Goal: Book appointment/travel/reservation

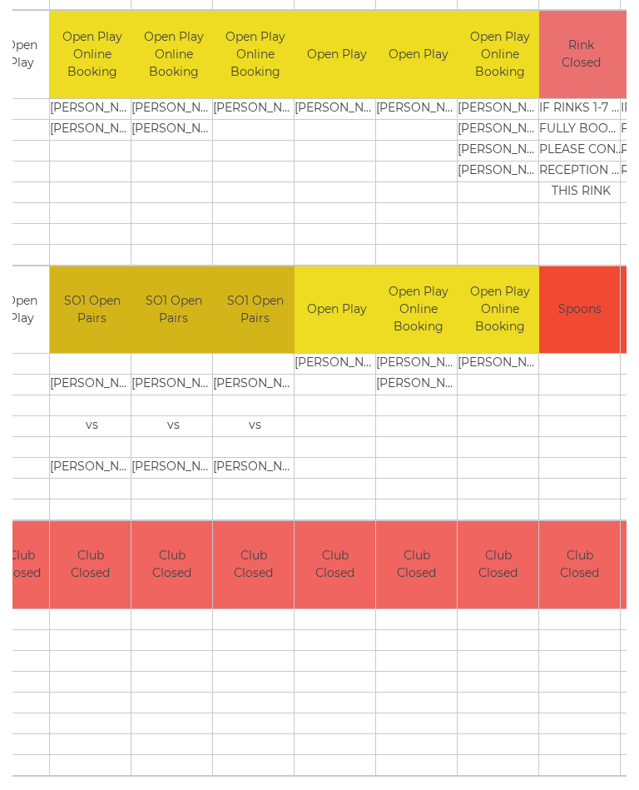
scroll to position [617, 0]
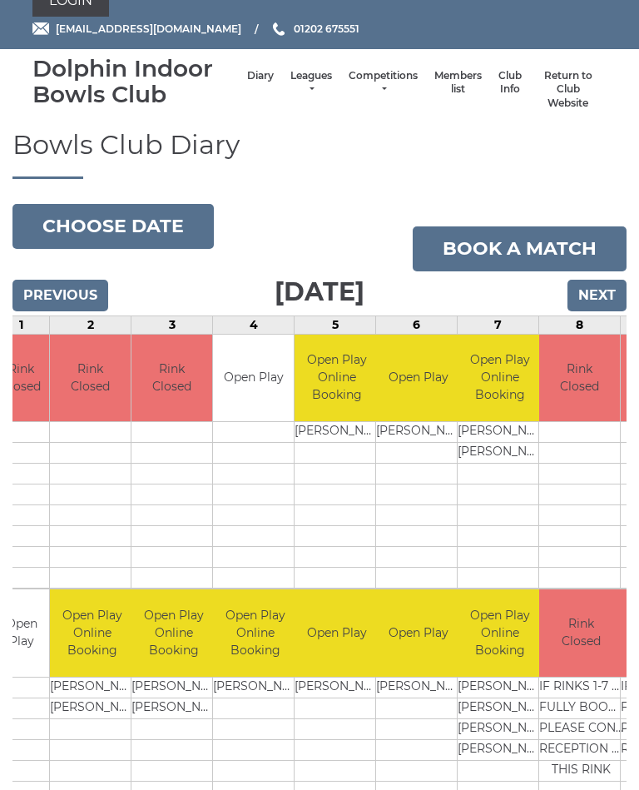
click at [97, 221] on button "Choose date" at bounding box center [112, 227] width 201 height 45
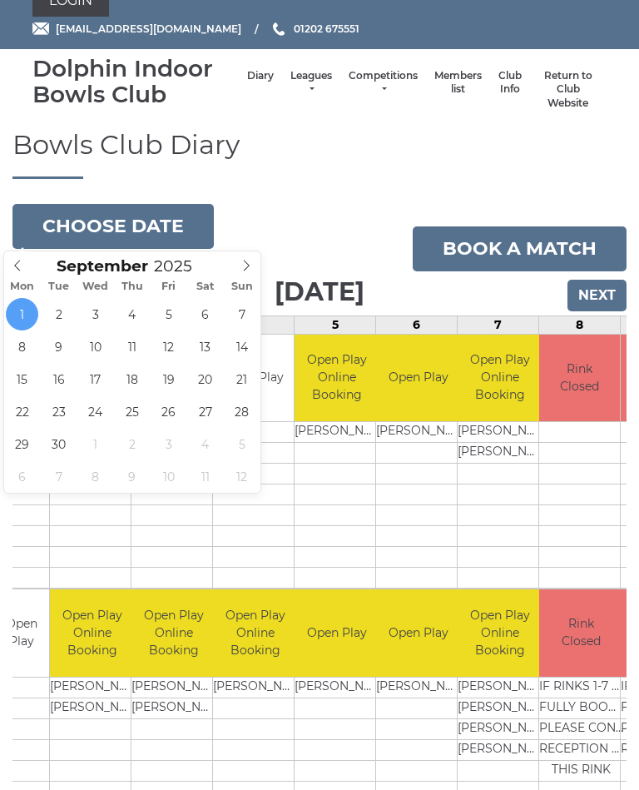
type input "[DATE]"
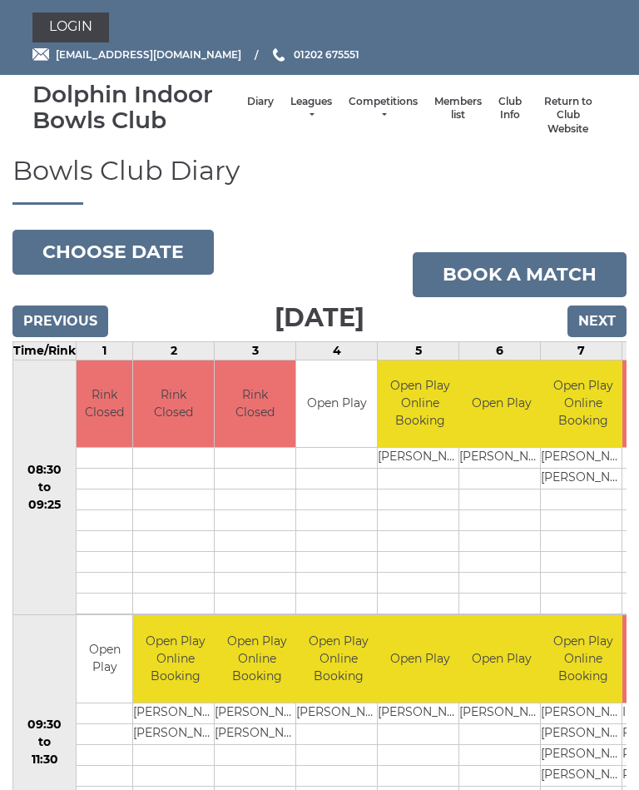
scroll to position [26, 0]
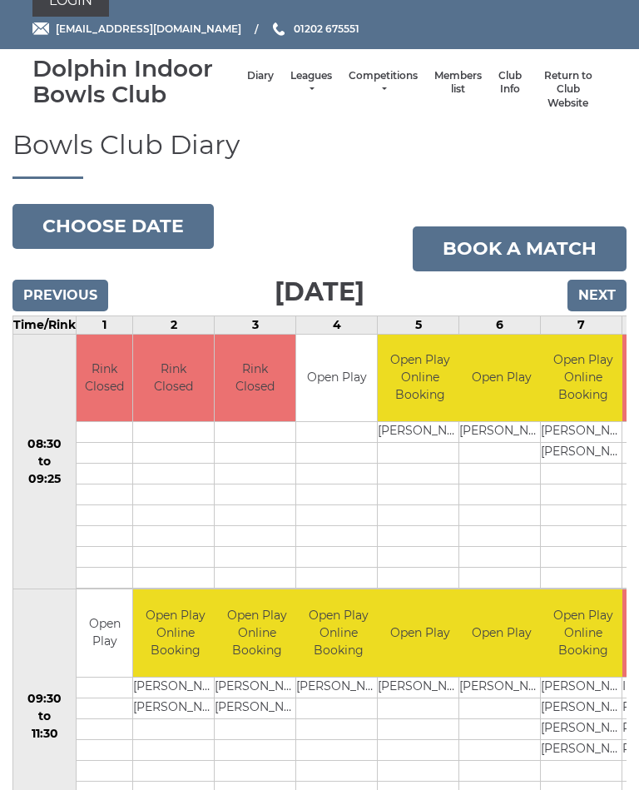
click at [158, 225] on button "Choose date" at bounding box center [112, 226] width 201 height 45
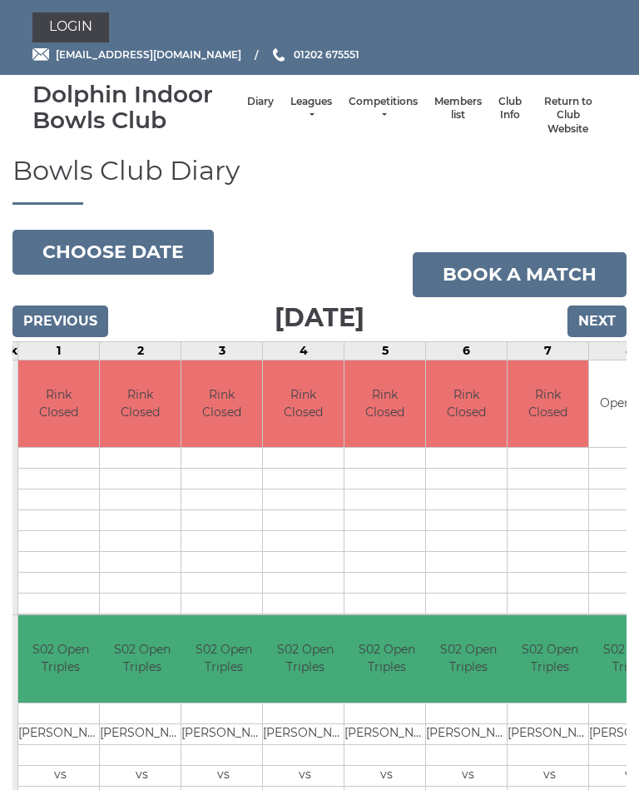
click at [112, 249] on button "Choose date" at bounding box center [112, 252] width 201 height 45
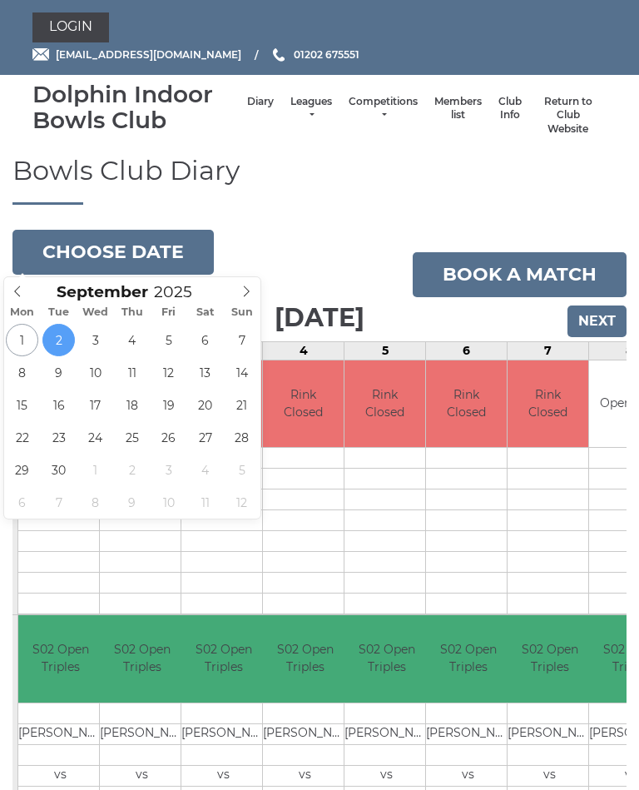
type input "2025-09-03"
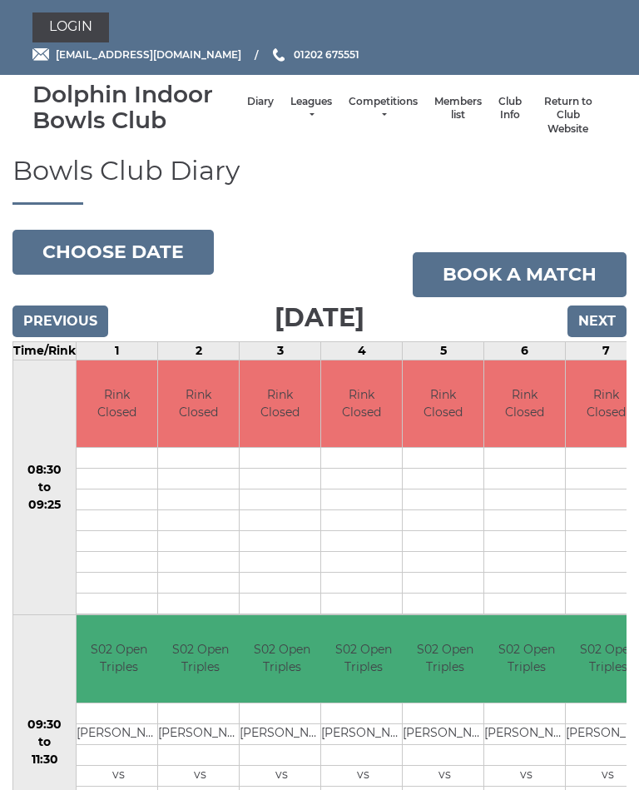
click at [73, 251] on button "Choose date" at bounding box center [112, 252] width 201 height 45
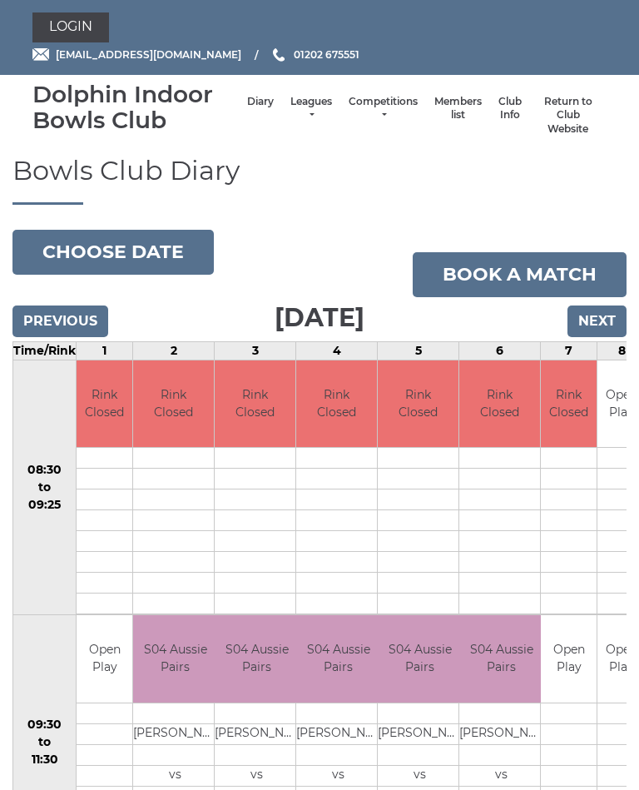
click at [90, 253] on button "Choose date" at bounding box center [112, 252] width 201 height 45
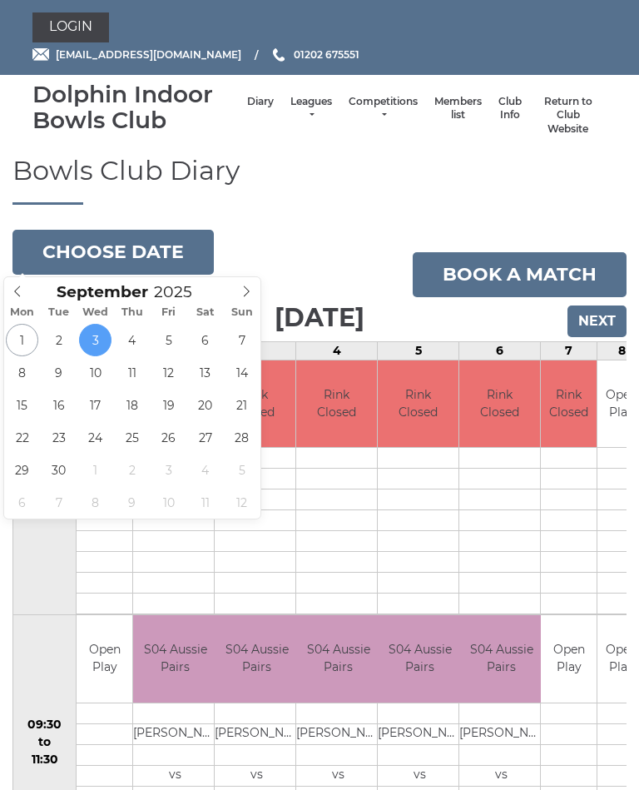
type input "[DATE]"
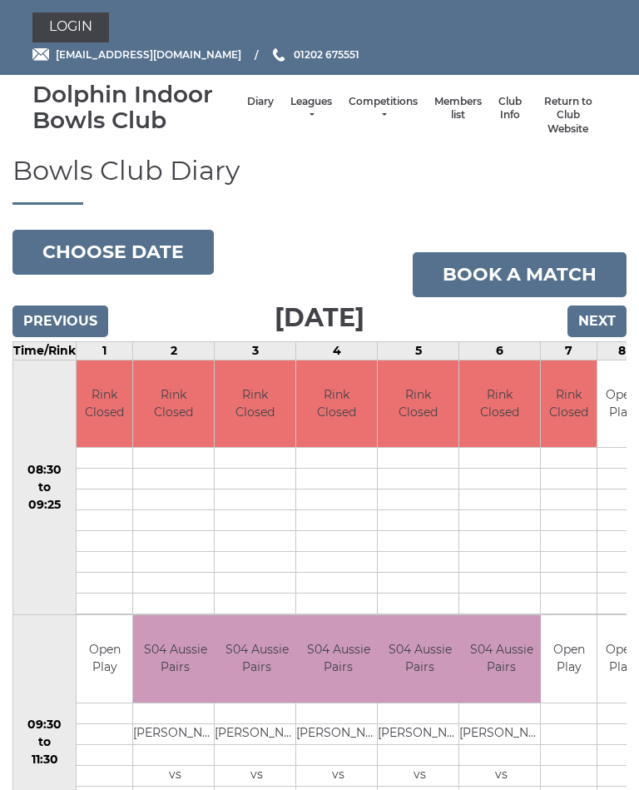
click at [523, 552] on td at bounding box center [500, 562] width 81 height 21
click at [110, 248] on button "Choose date" at bounding box center [112, 252] width 201 height 45
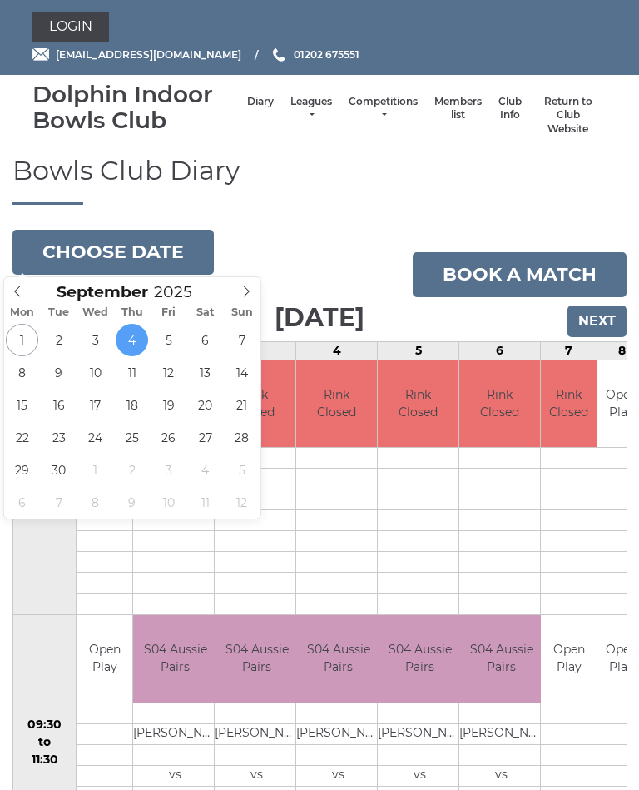
click at [89, 241] on button "Choose date" at bounding box center [112, 252] width 201 height 45
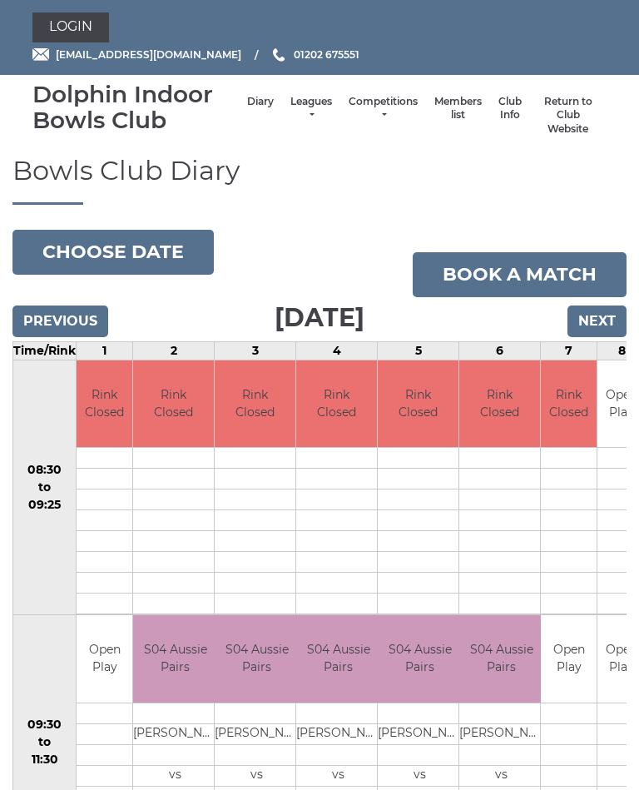
click at [149, 249] on button "Choose date" at bounding box center [112, 252] width 201 height 45
click at [118, 248] on button "Choose date" at bounding box center [112, 252] width 201 height 45
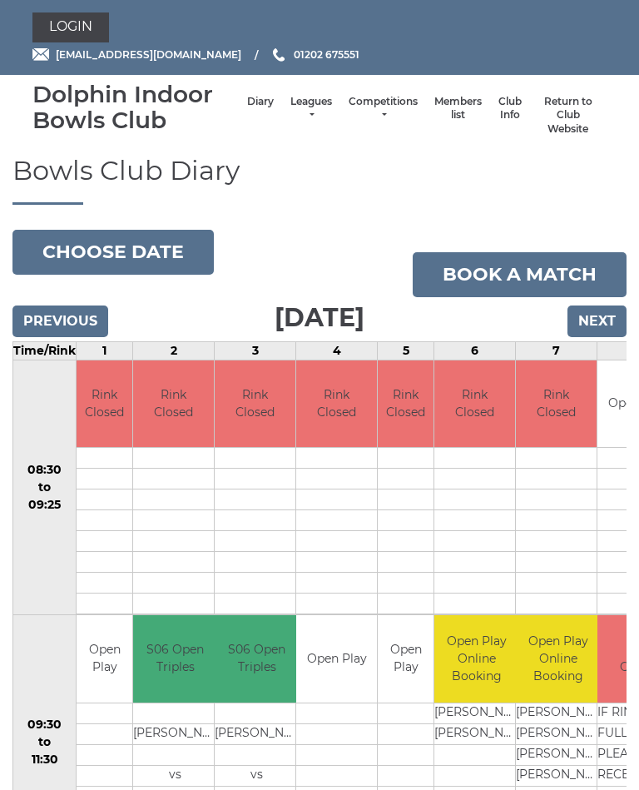
click at [121, 242] on button "Choose date" at bounding box center [112, 252] width 201 height 45
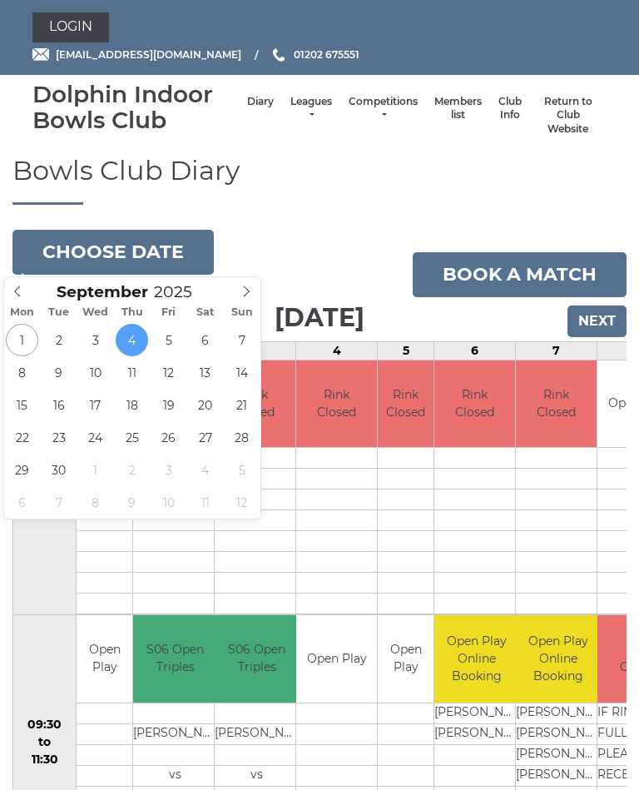
type input "[DATE]"
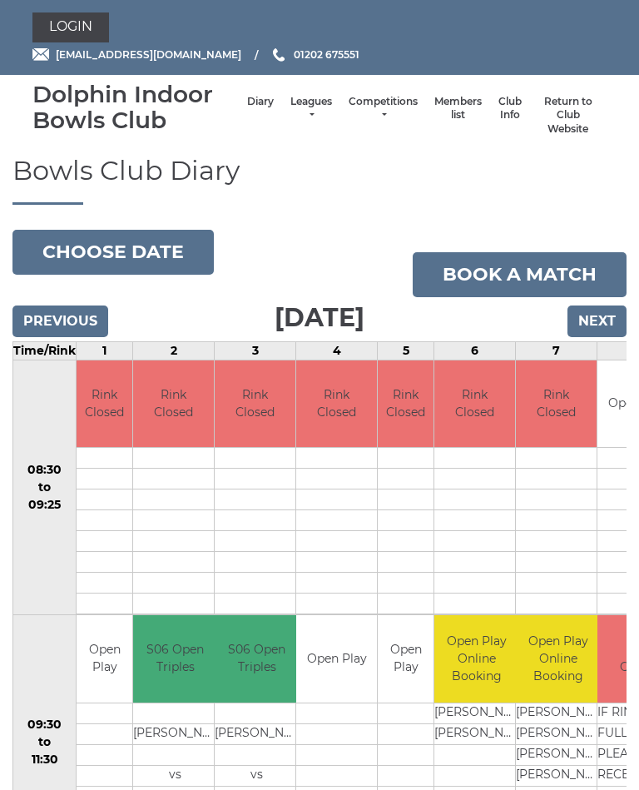
click at [142, 249] on button "Choose date" at bounding box center [112, 252] width 201 height 45
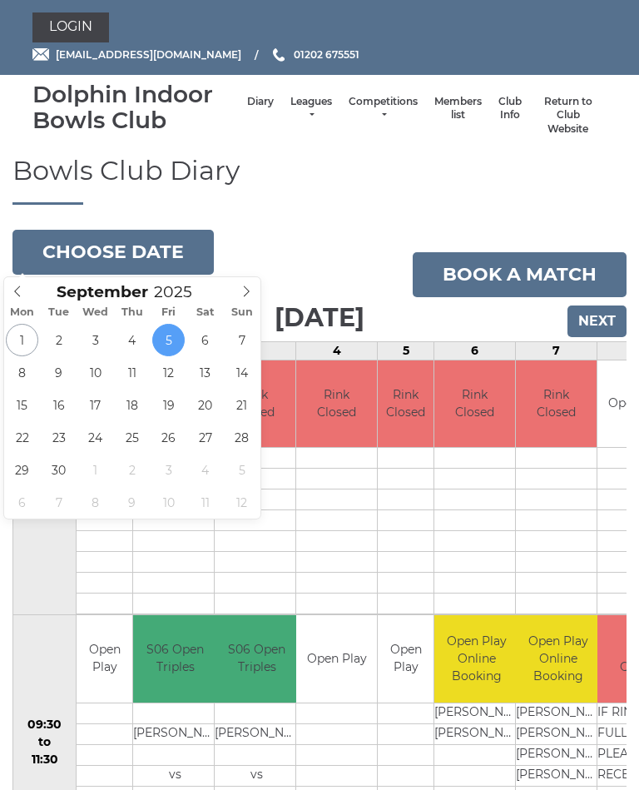
click at [105, 242] on button "Choose date" at bounding box center [112, 252] width 201 height 45
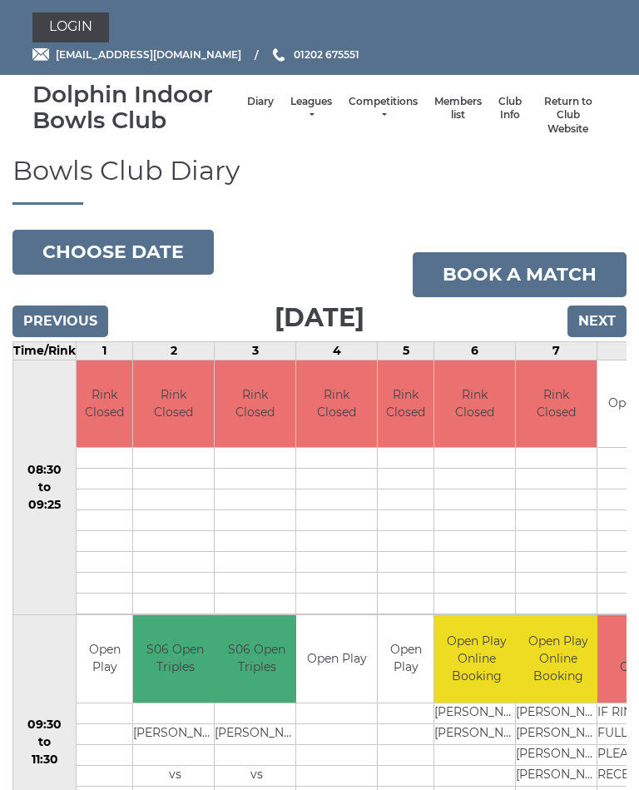
click at [107, 244] on button "Choose date" at bounding box center [112, 252] width 201 height 45
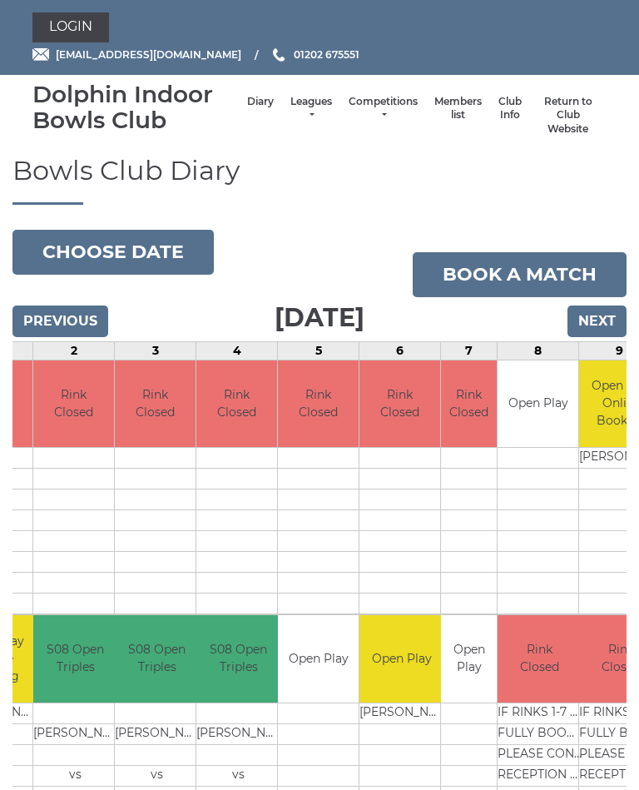
click at [127, 249] on button "Choose date" at bounding box center [112, 252] width 201 height 45
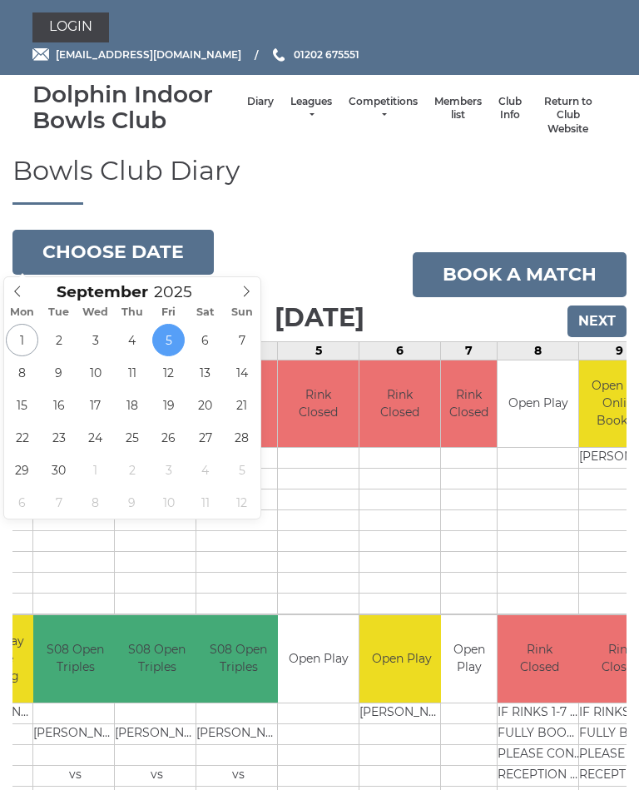
type input "[DATE]"
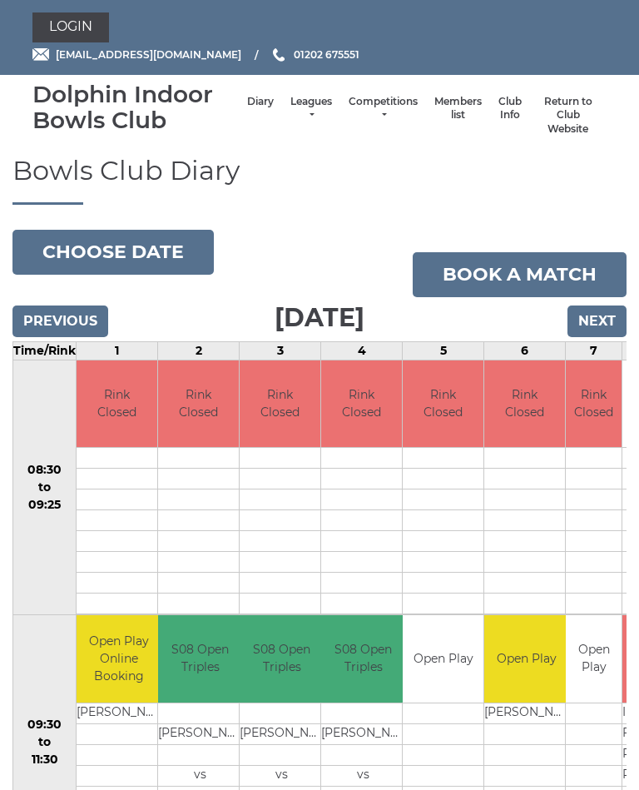
click at [157, 253] on button "Choose date" at bounding box center [112, 252] width 201 height 45
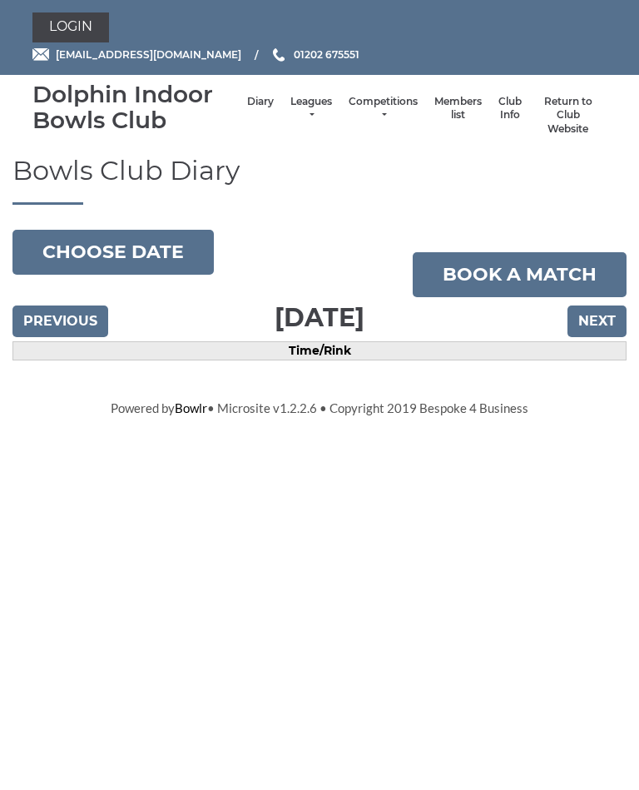
click at [291, 102] on link "Leagues" at bounding box center [312, 108] width 42 height 27
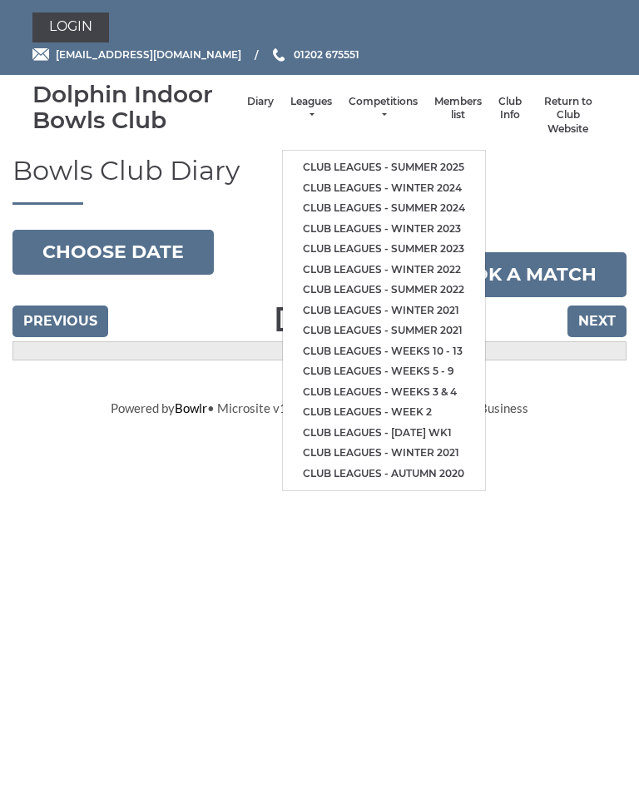
click at [291, 109] on link "Leagues" at bounding box center [312, 108] width 42 height 27
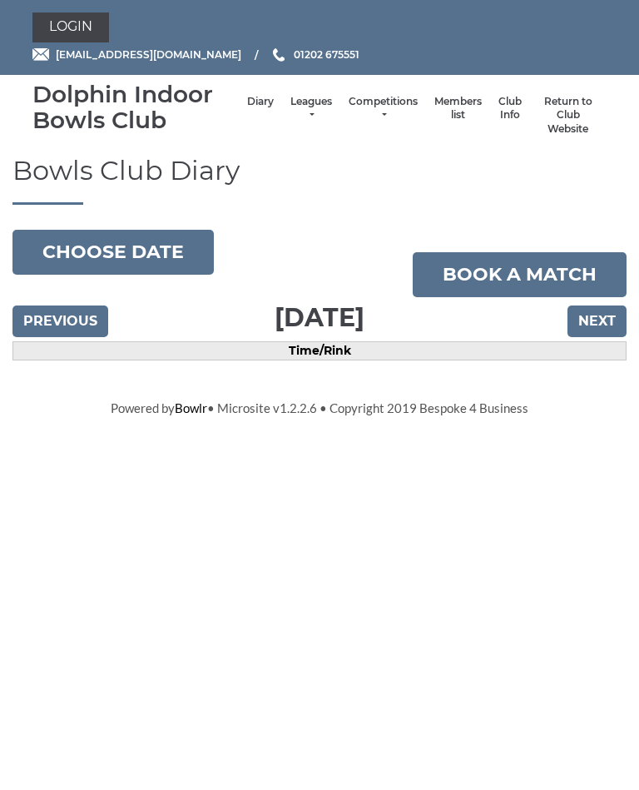
click at [291, 106] on link "Leagues" at bounding box center [312, 108] width 42 height 27
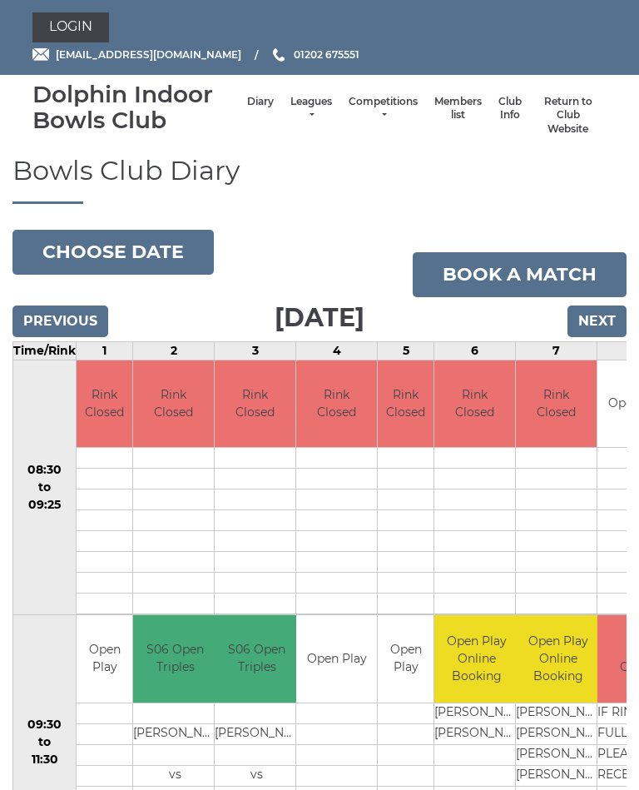
click at [296, 112] on link "Leagues" at bounding box center [312, 108] width 42 height 27
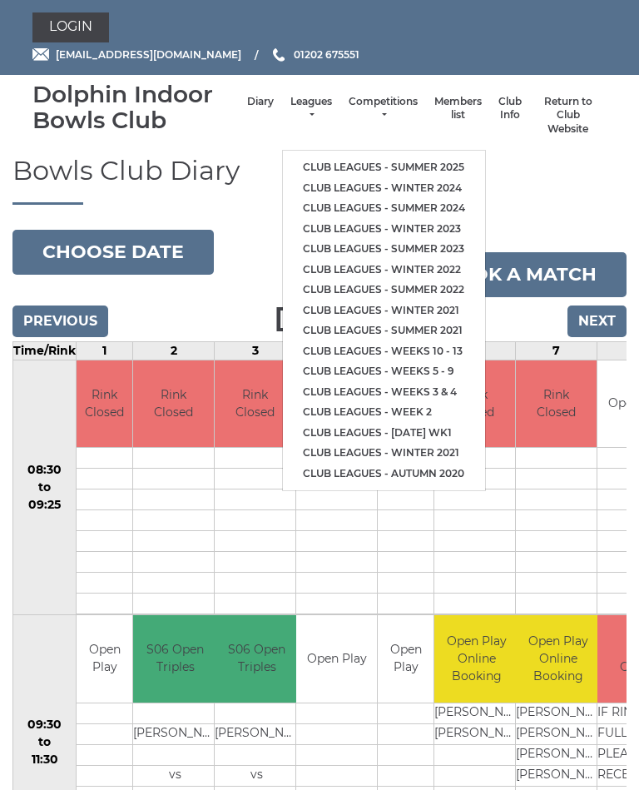
click at [418, 157] on link "Club leagues - Summer 2025" at bounding box center [384, 167] width 202 height 21
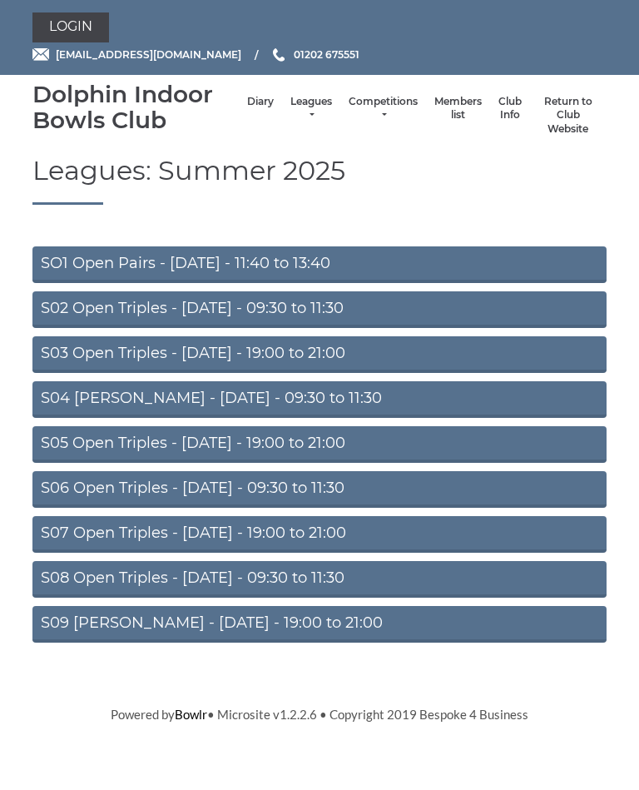
click at [226, 629] on link "S09 [PERSON_NAME] - [DATE] - 19:00 to 21:00" at bounding box center [319, 624] width 574 height 37
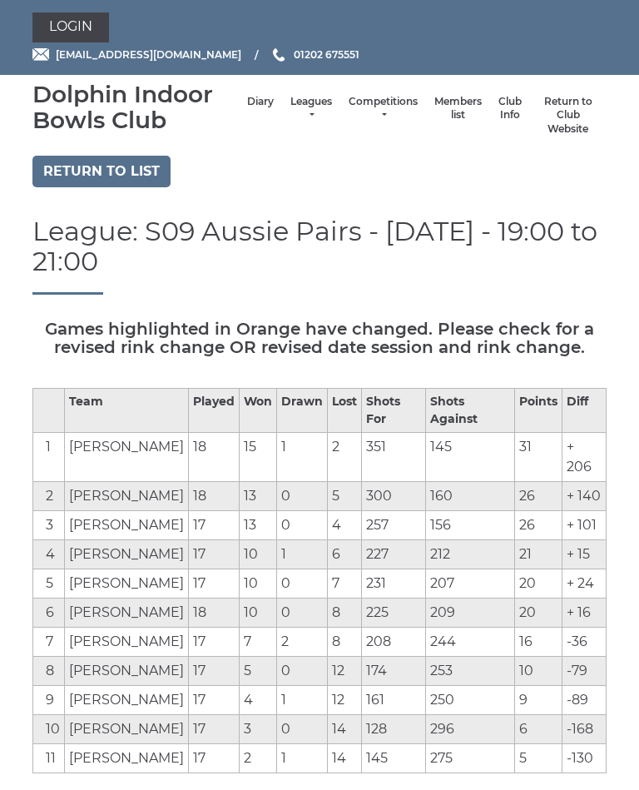
click at [247, 102] on link "Diary" at bounding box center [260, 102] width 27 height 14
